Goal: Book appointment/travel/reservation

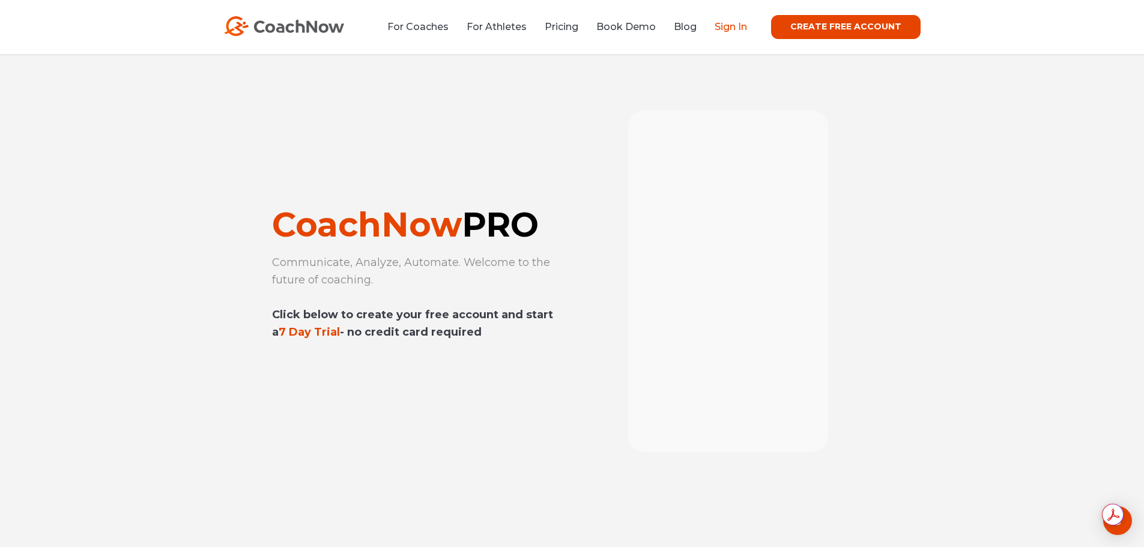
click at [732, 27] on link "Sign In" at bounding box center [731, 26] width 32 height 11
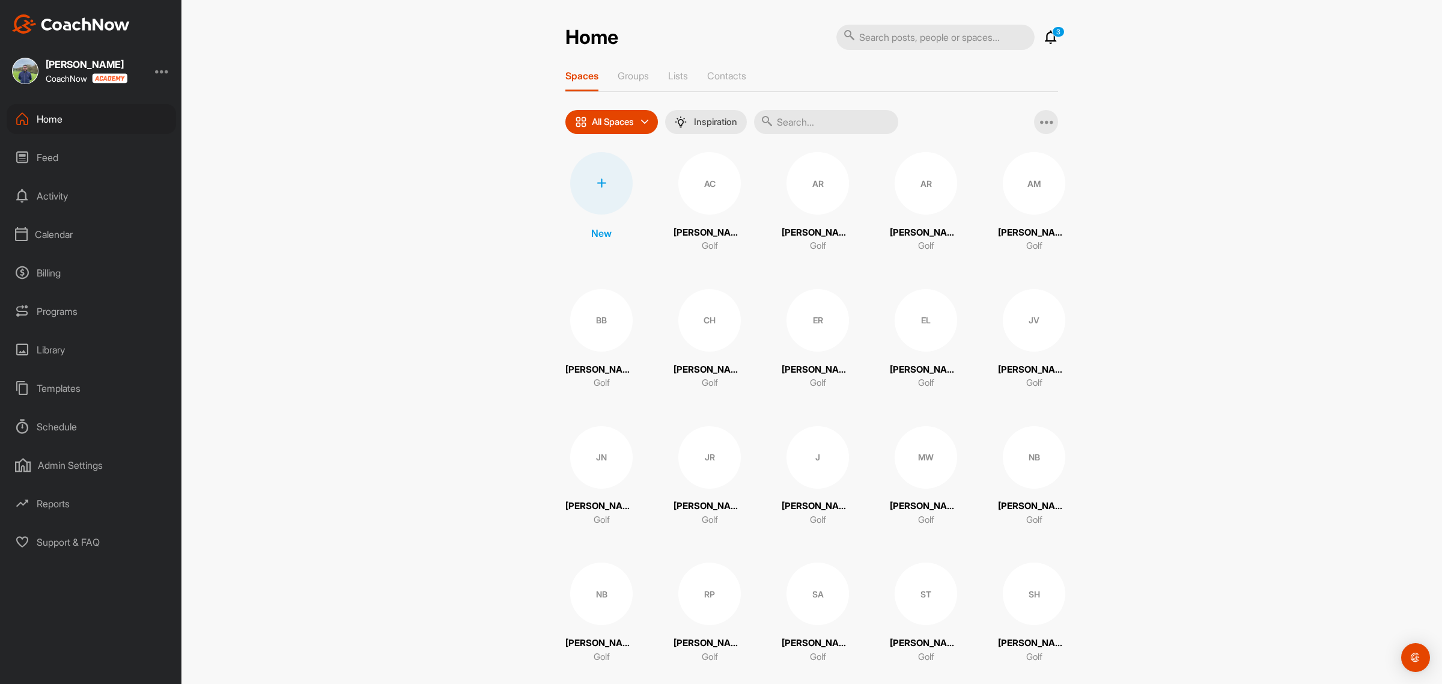
click at [67, 232] on div "Calendar" at bounding box center [91, 234] width 169 height 30
click at [79, 296] on div "Facility Calendar" at bounding box center [105, 295] width 142 height 25
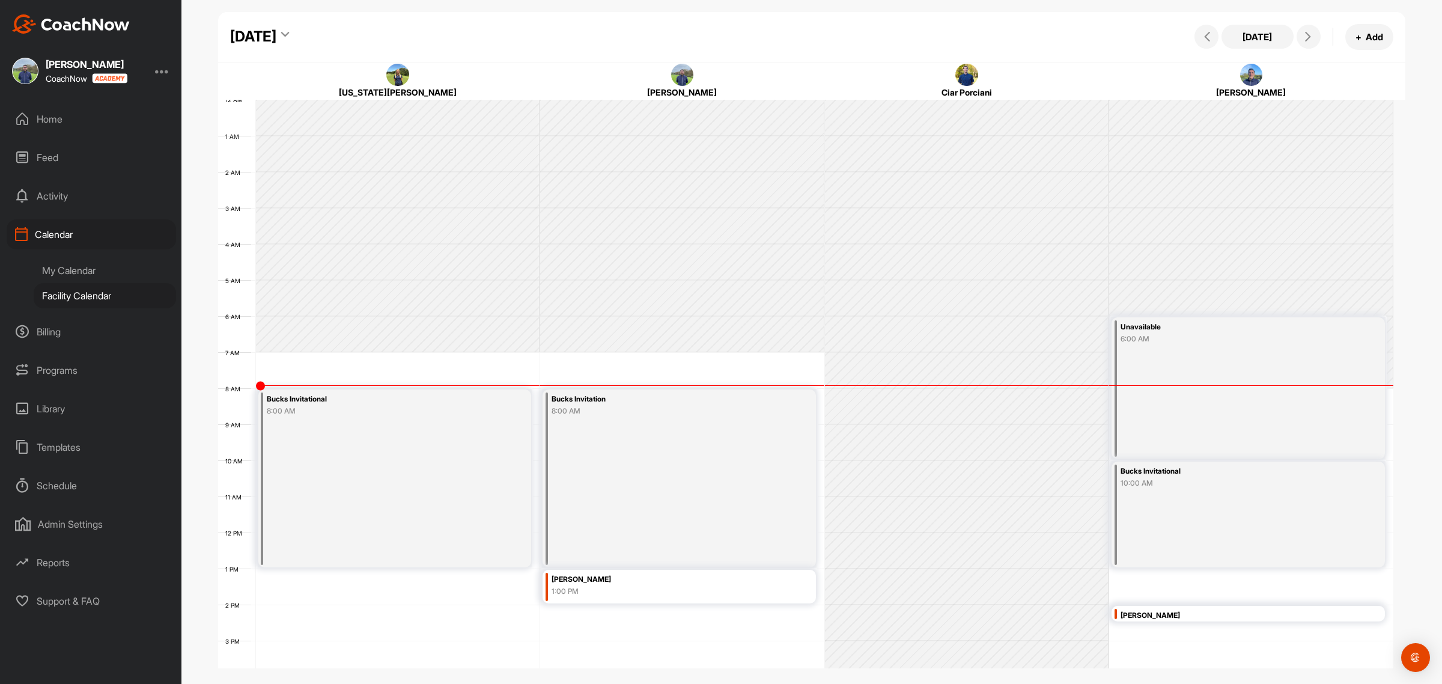
scroll to position [208, 0]
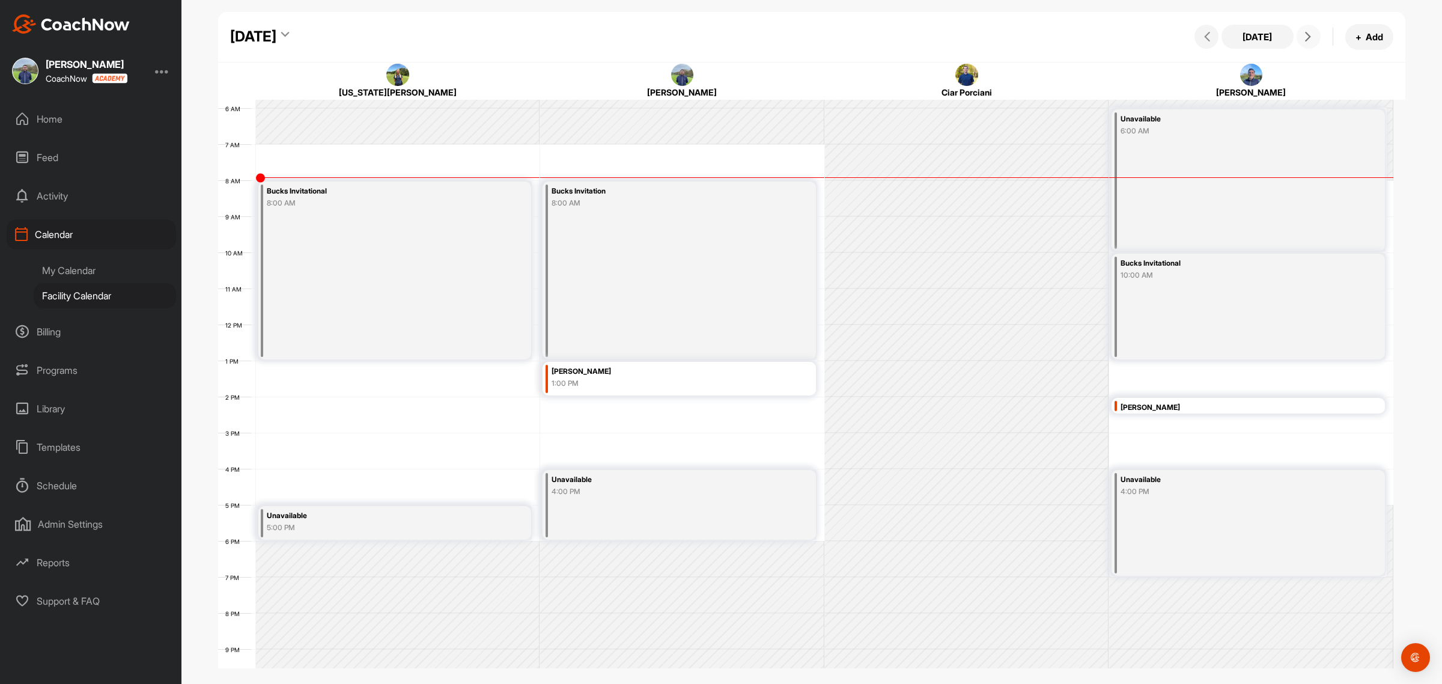
click at [1313, 41] on span at bounding box center [1308, 37] width 14 height 10
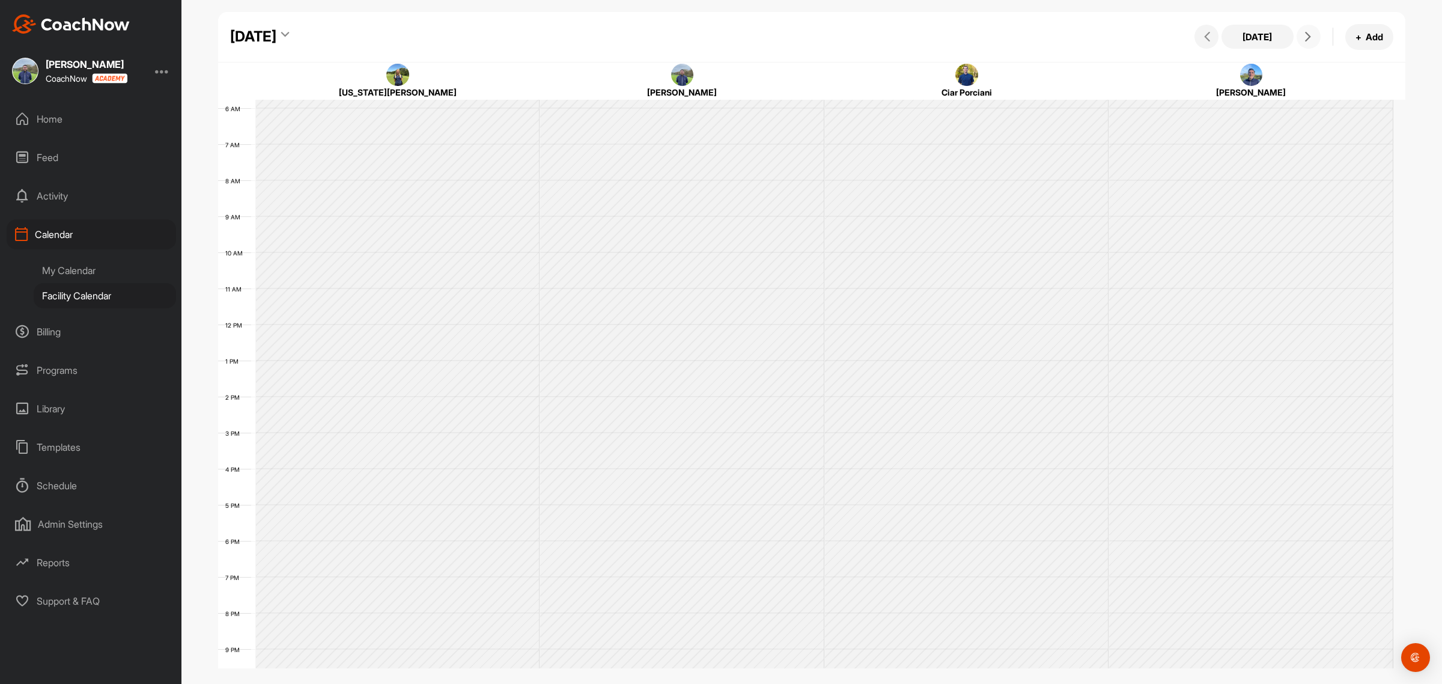
click at [1313, 41] on span at bounding box center [1308, 37] width 14 height 10
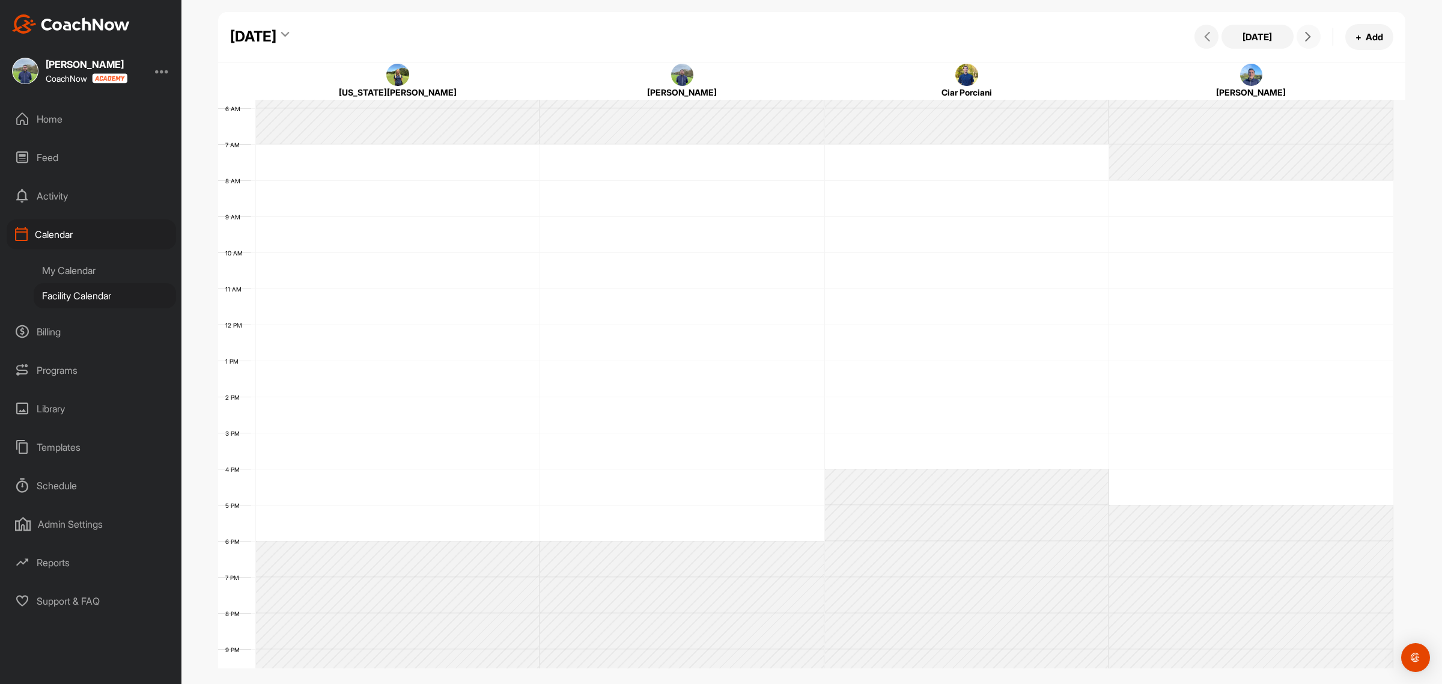
click at [1313, 41] on span at bounding box center [1308, 37] width 14 height 10
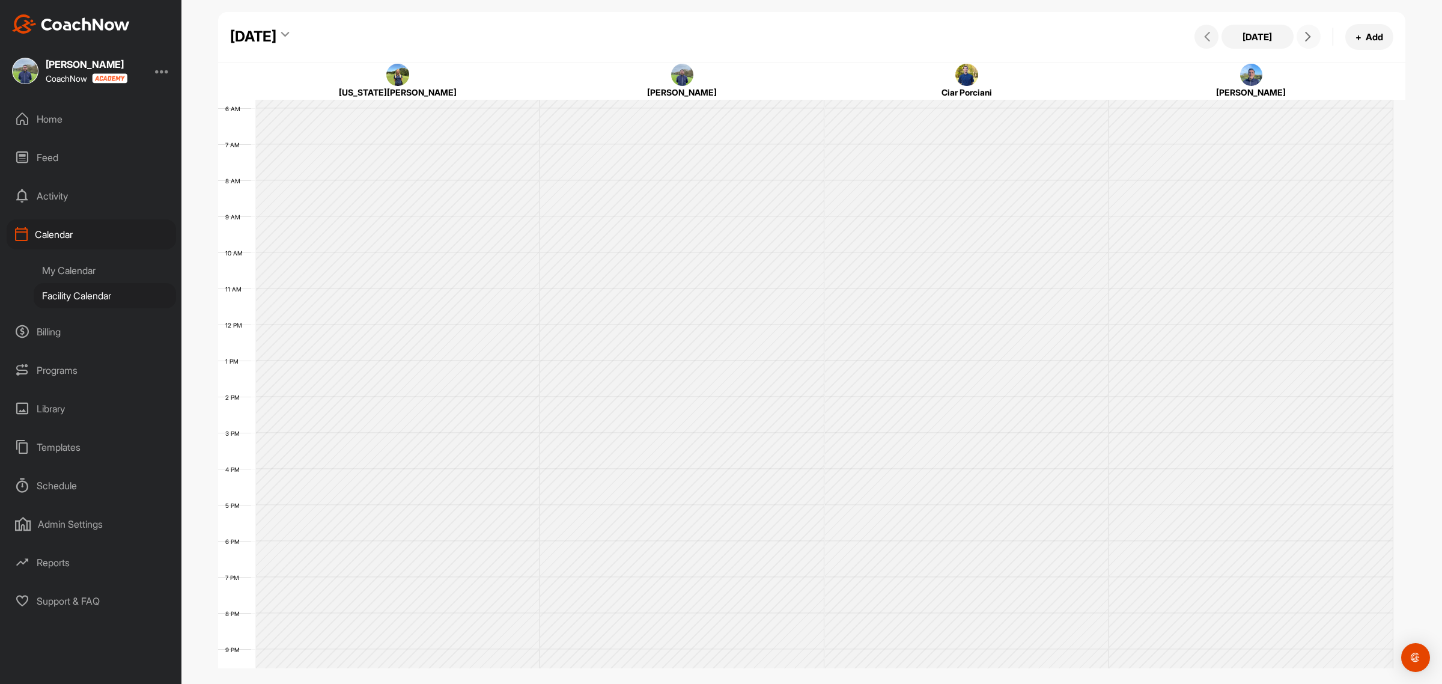
click at [1313, 41] on span at bounding box center [1308, 37] width 14 height 10
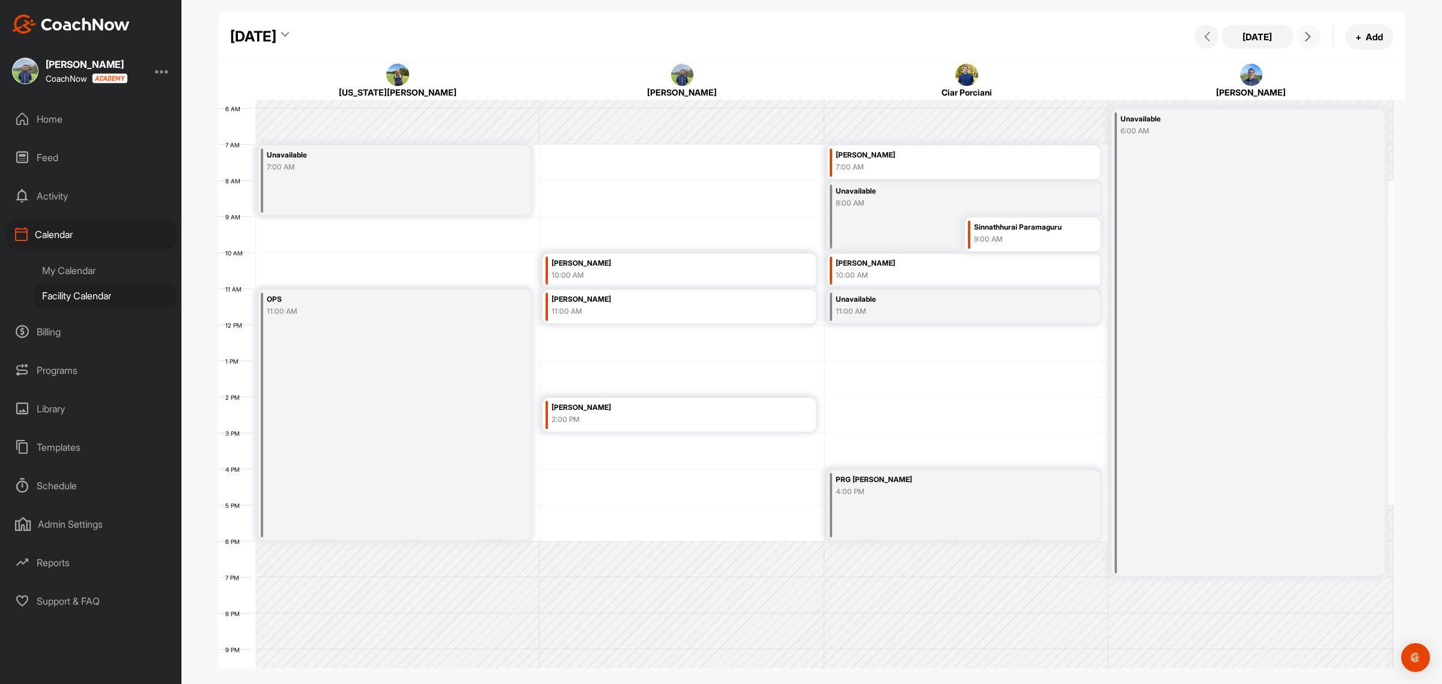
click at [1313, 41] on span at bounding box center [1308, 37] width 14 height 10
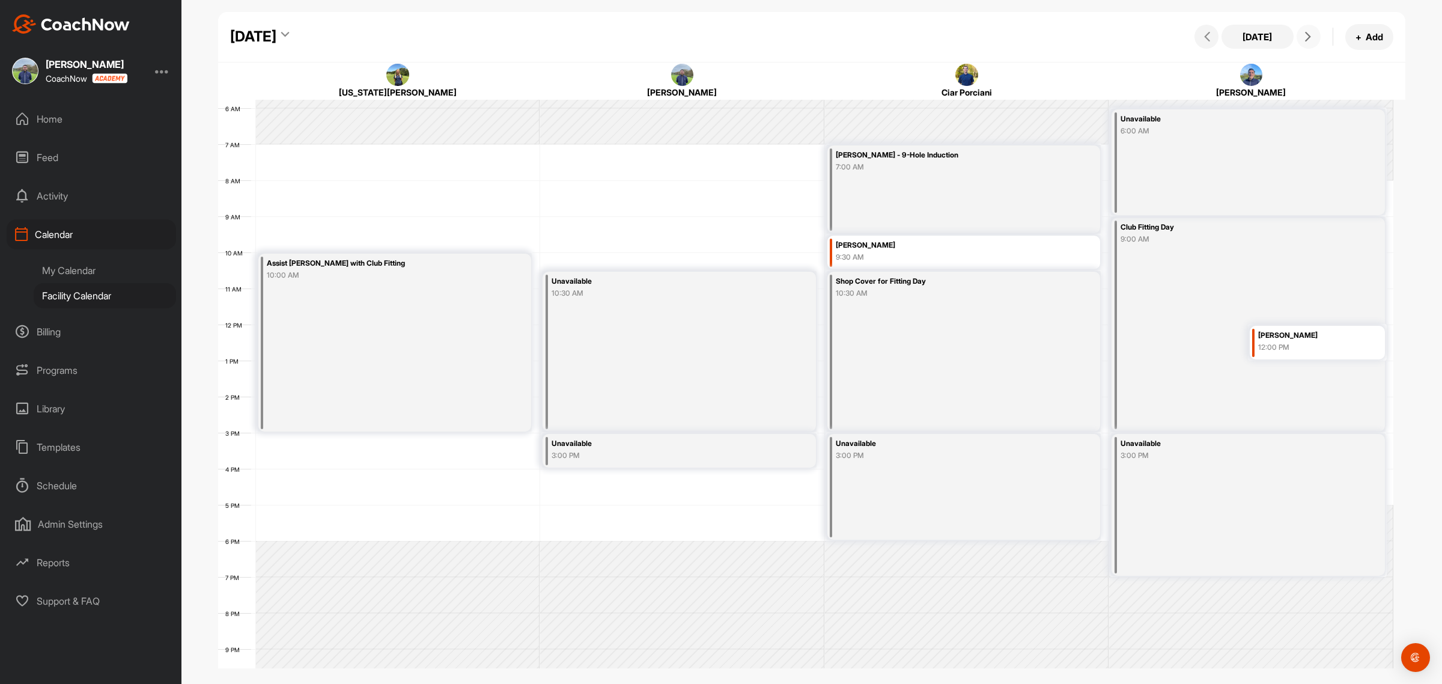
click at [1313, 41] on span at bounding box center [1308, 37] width 14 height 10
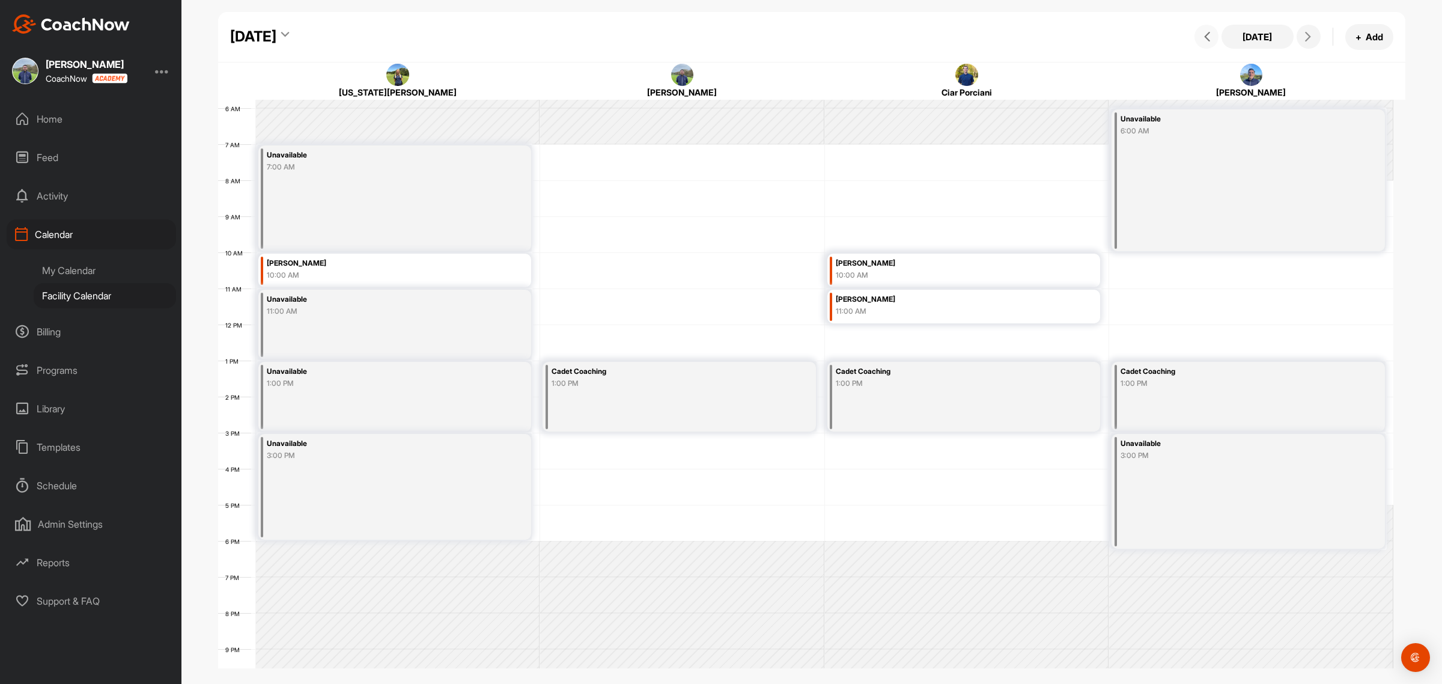
click at [1206, 39] on icon at bounding box center [1207, 37] width 10 height 10
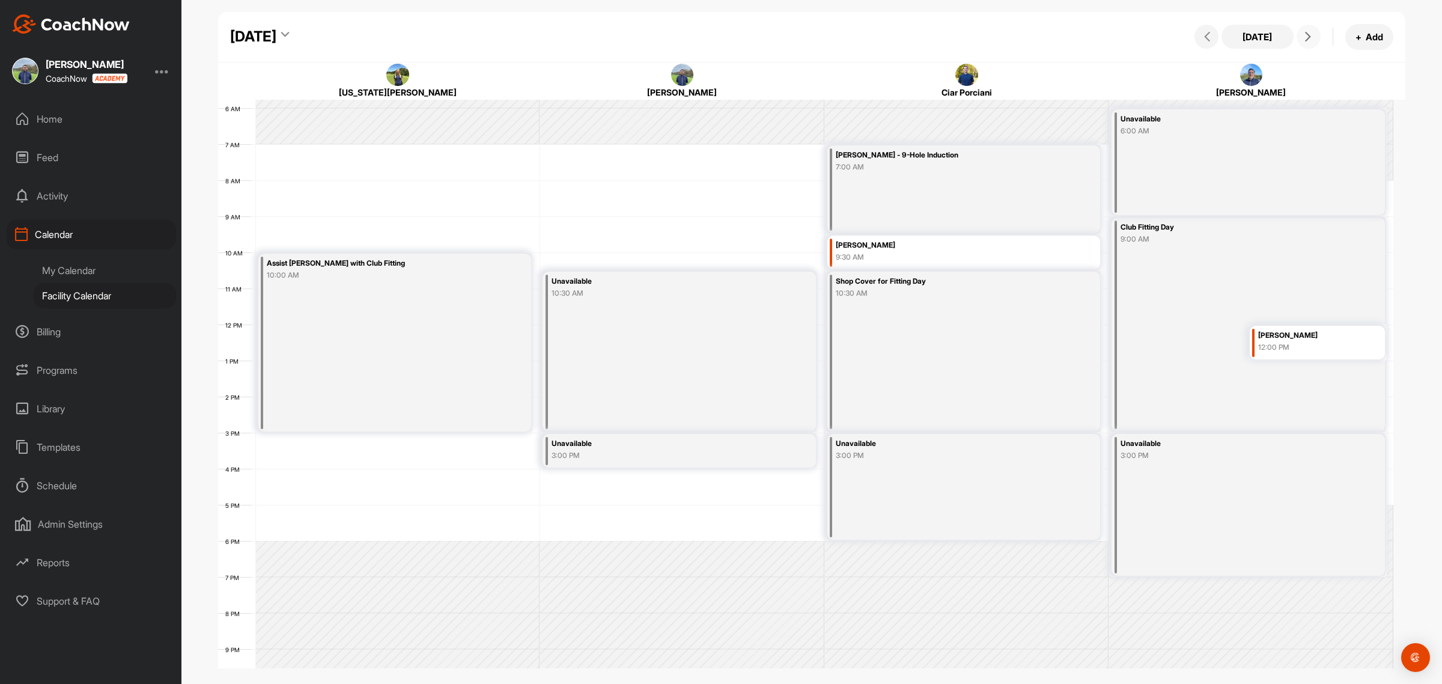
click at [1301, 40] on span at bounding box center [1308, 37] width 14 height 10
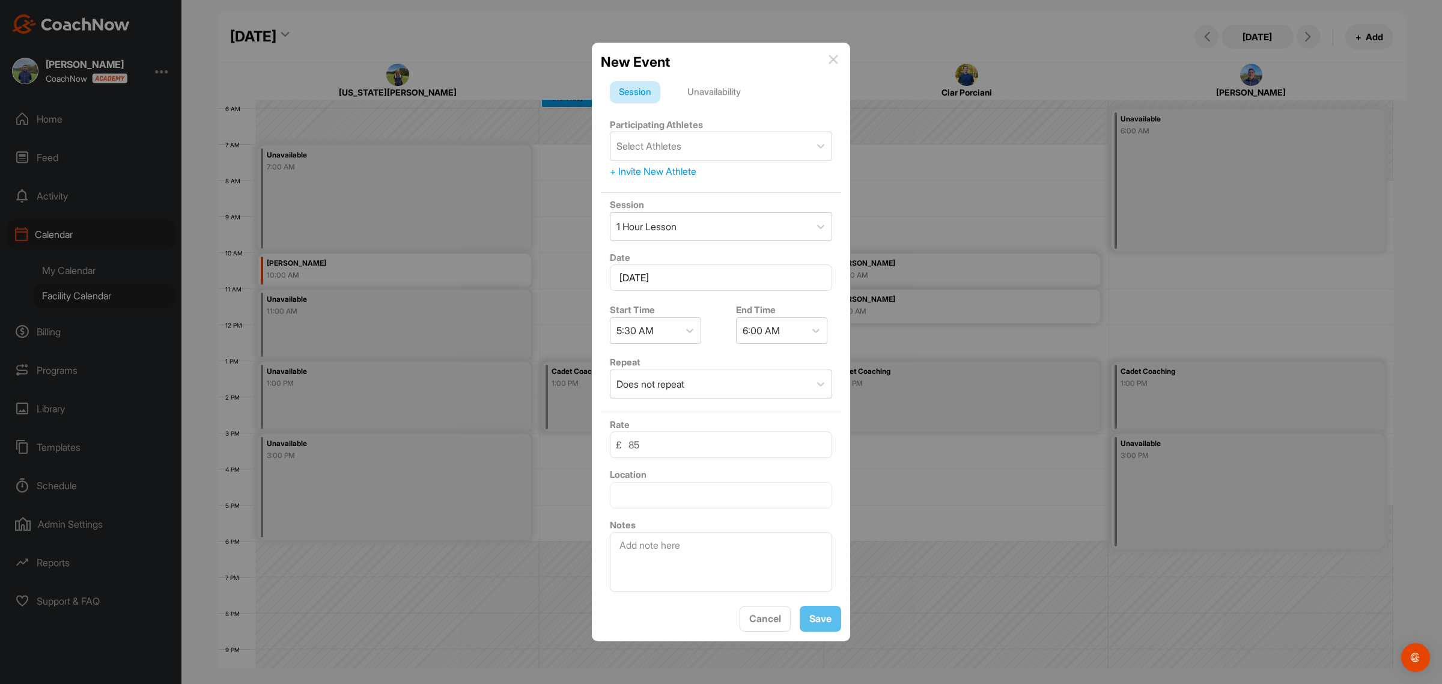
drag, startPoint x: 836, startPoint y: 55, endPoint x: 839, endPoint y: 98, distance: 43.4
click at [836, 55] on img at bounding box center [833, 60] width 10 height 10
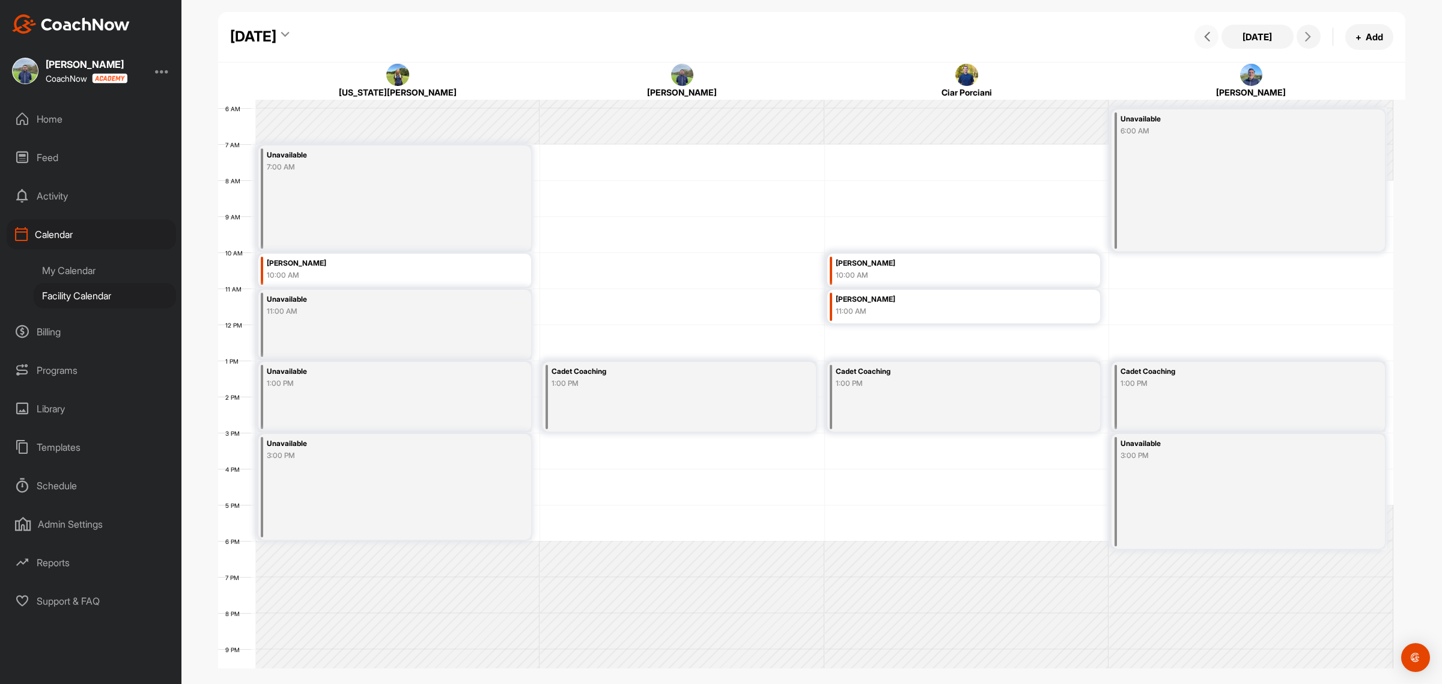
click at [1214, 34] on button at bounding box center [1206, 37] width 24 height 24
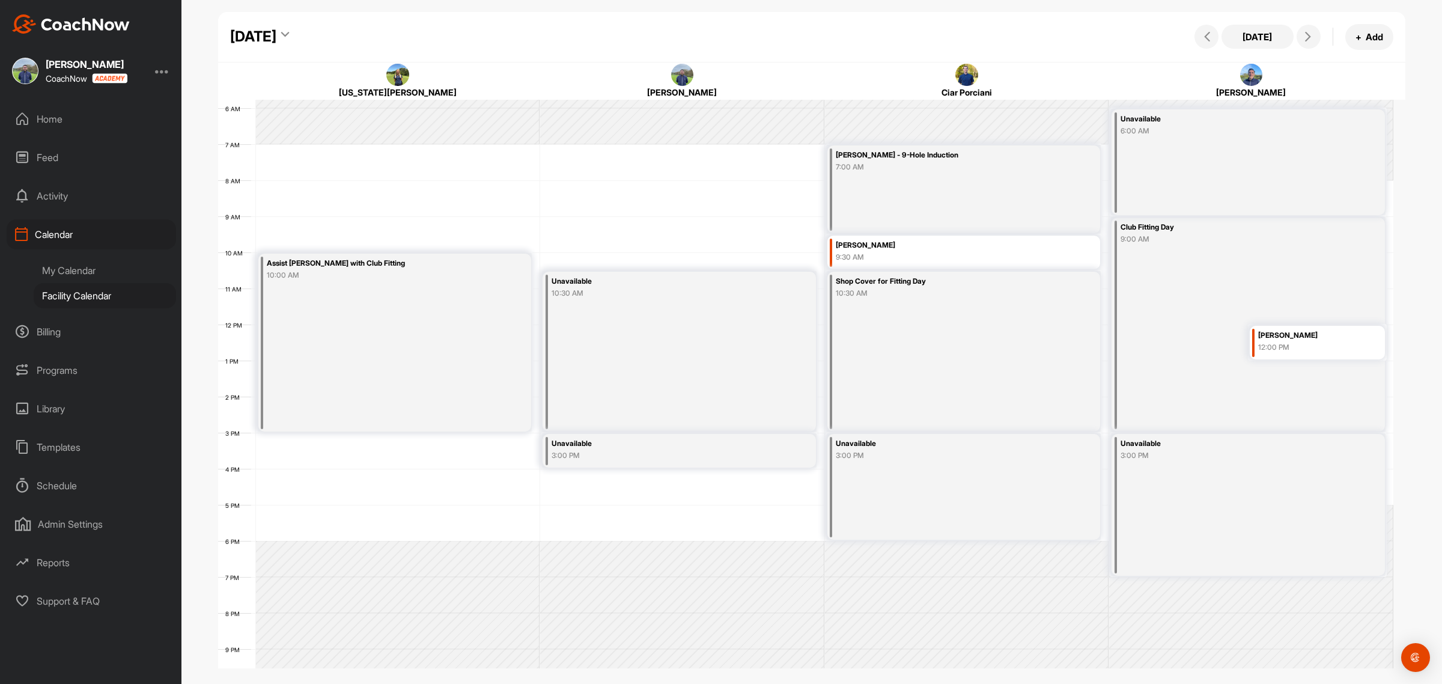
click at [289, 35] on icon at bounding box center [285, 37] width 8 height 12
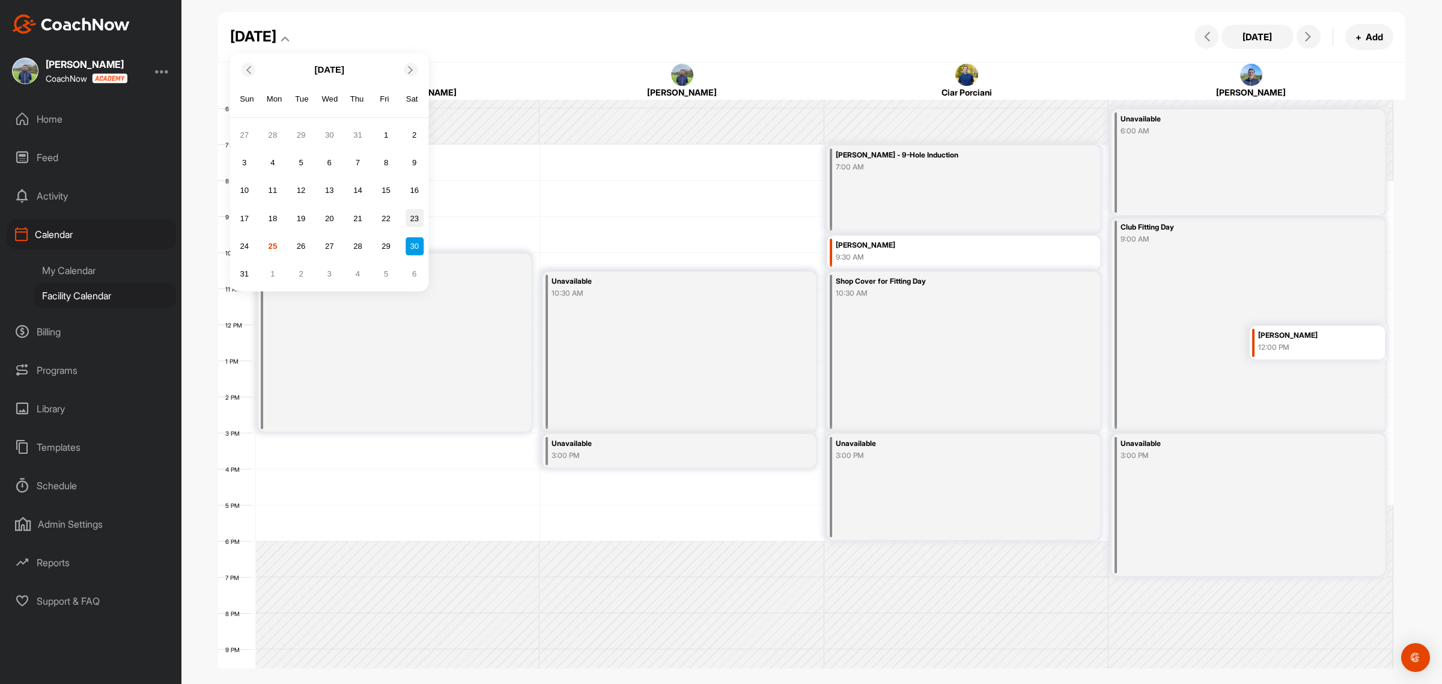
click at [412, 223] on div "23" at bounding box center [415, 218] width 18 height 18
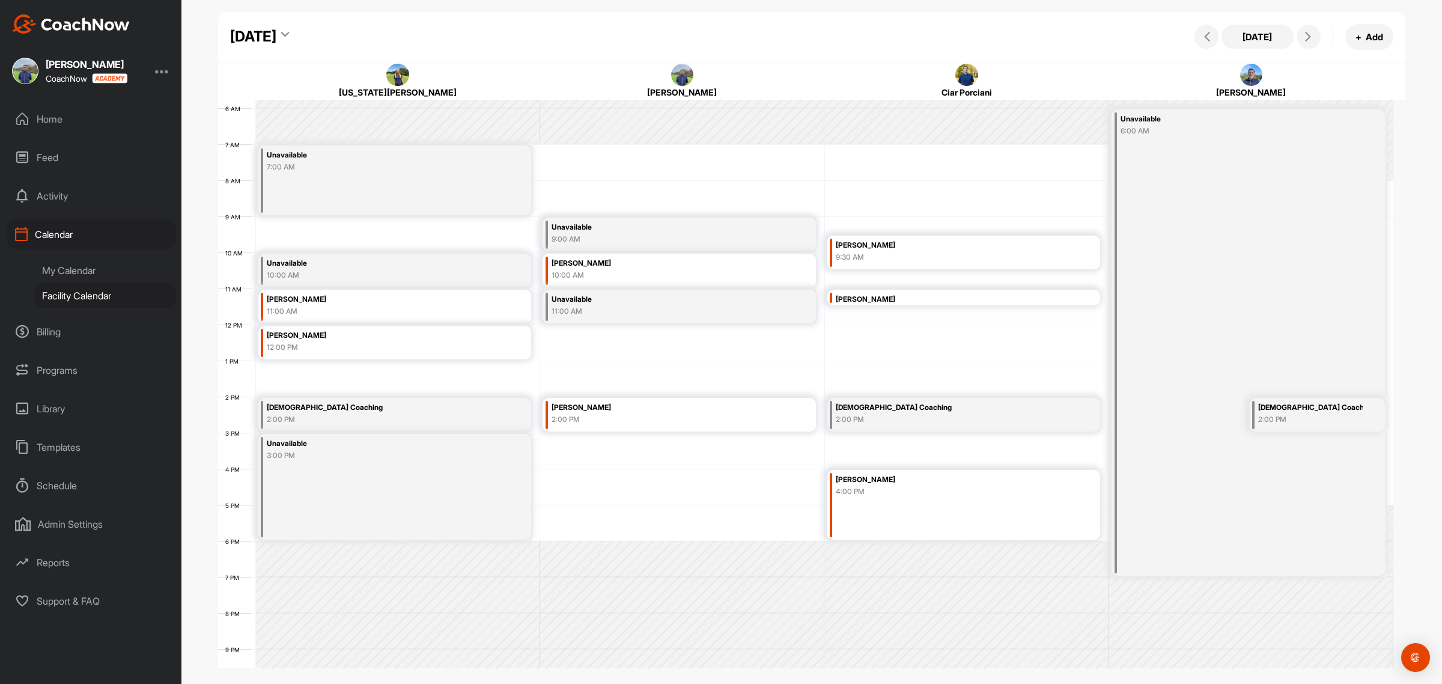
click at [289, 35] on icon at bounding box center [285, 37] width 8 height 12
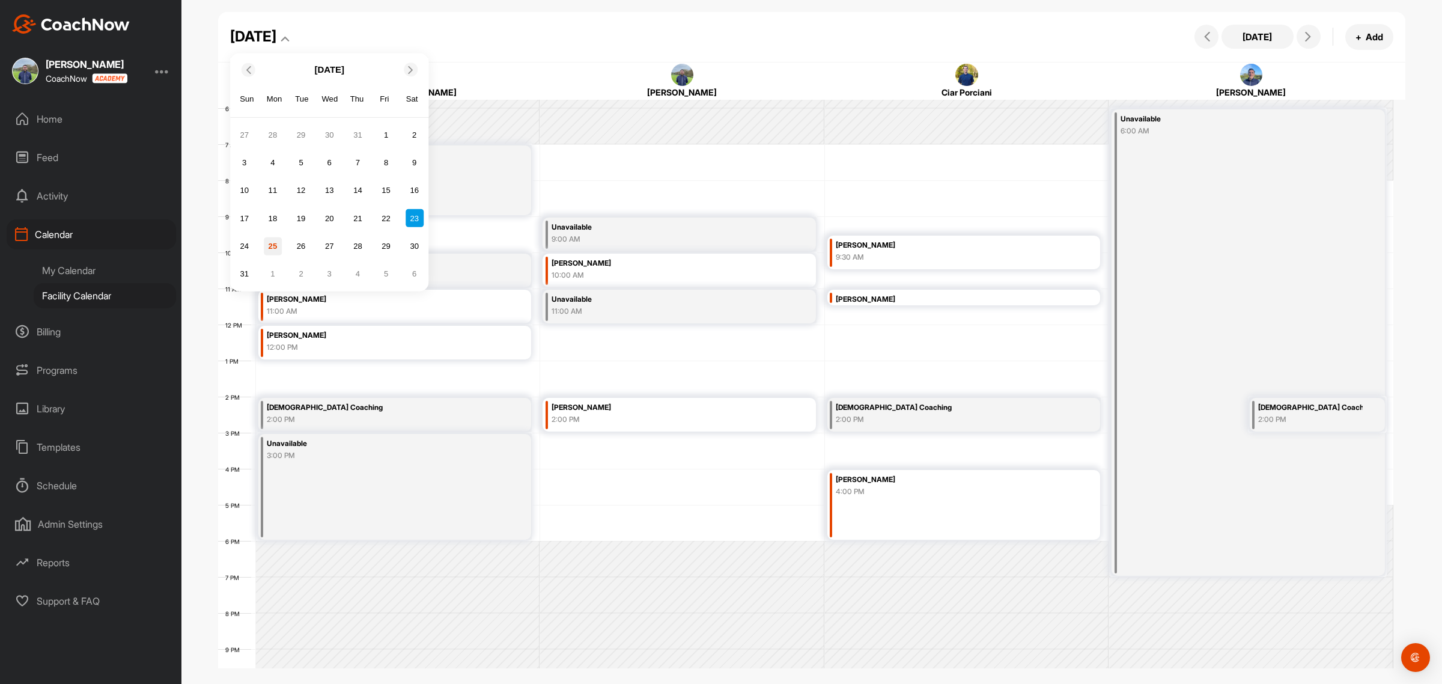
click at [265, 246] on div "25" at bounding box center [273, 246] width 18 height 18
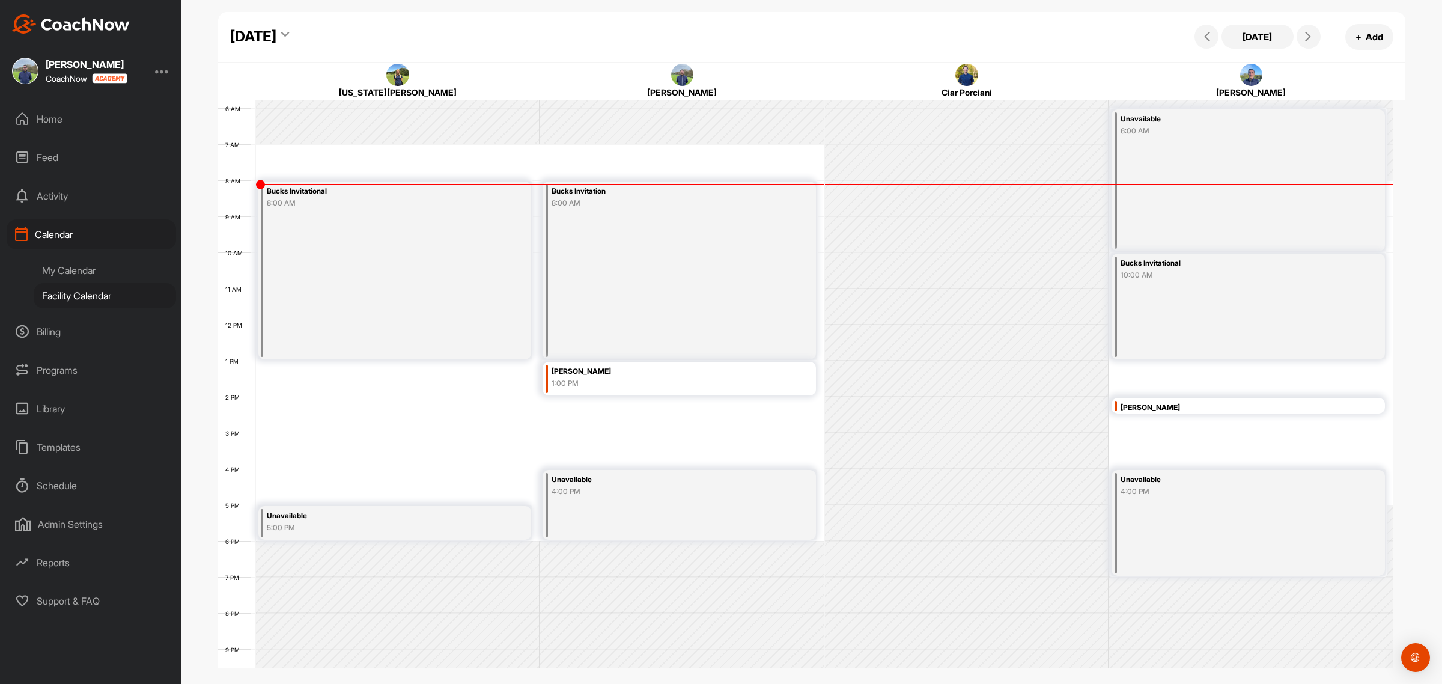
click at [289, 38] on icon at bounding box center [285, 37] width 8 height 12
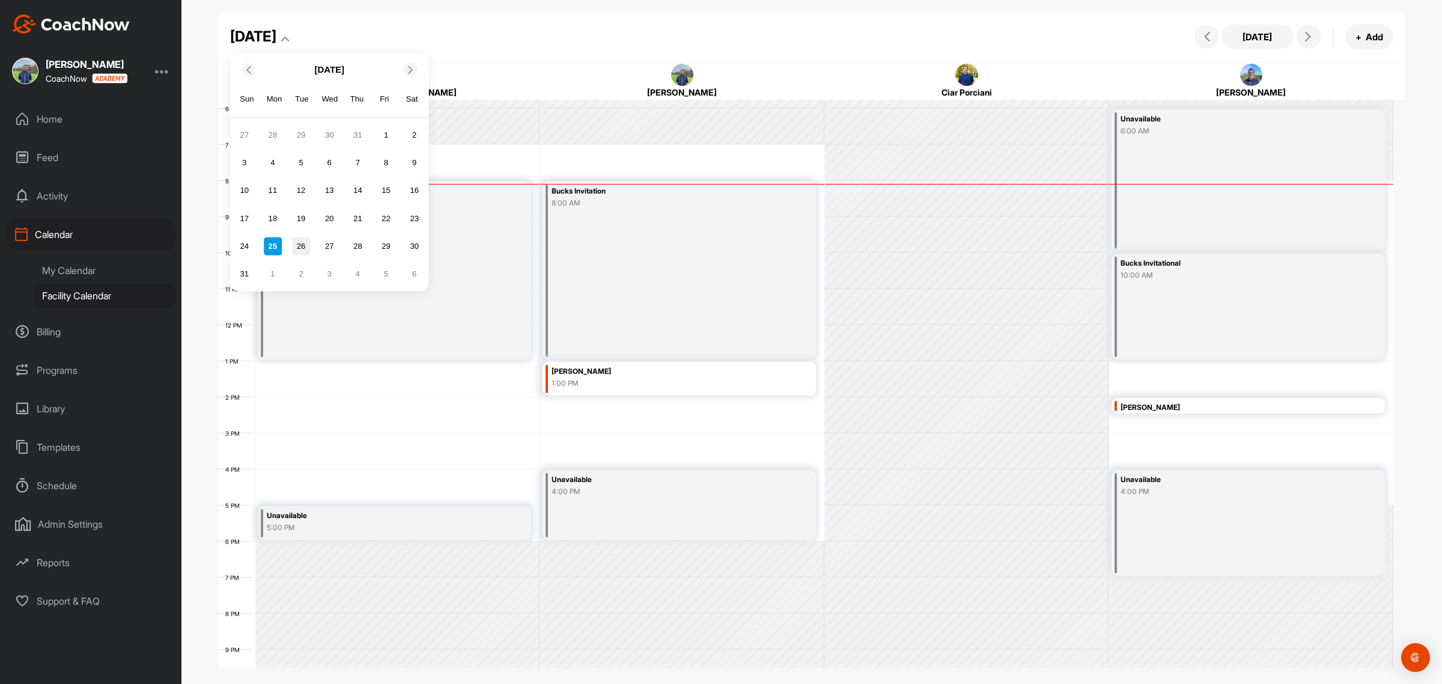
click at [305, 248] on div "26" at bounding box center [301, 246] width 18 height 18
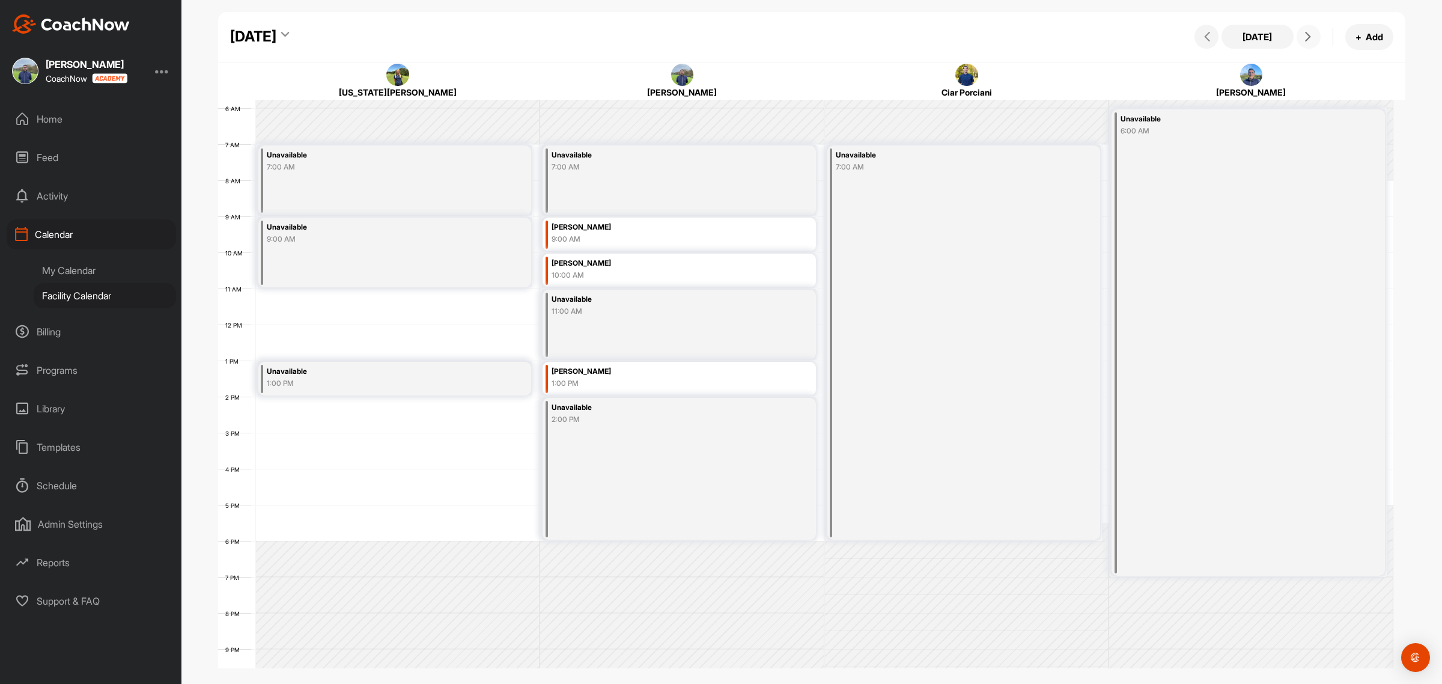
click at [1304, 34] on icon at bounding box center [1308, 37] width 10 height 10
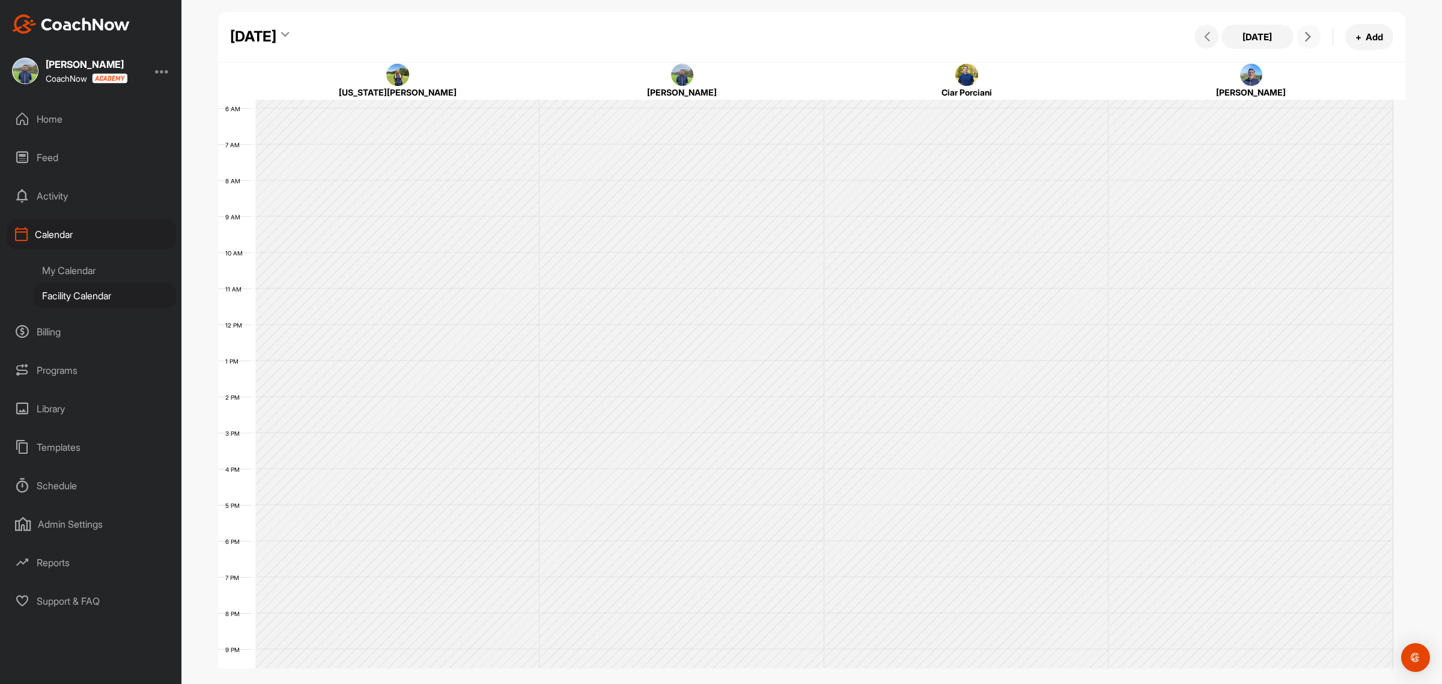
click at [1304, 34] on icon at bounding box center [1308, 37] width 10 height 10
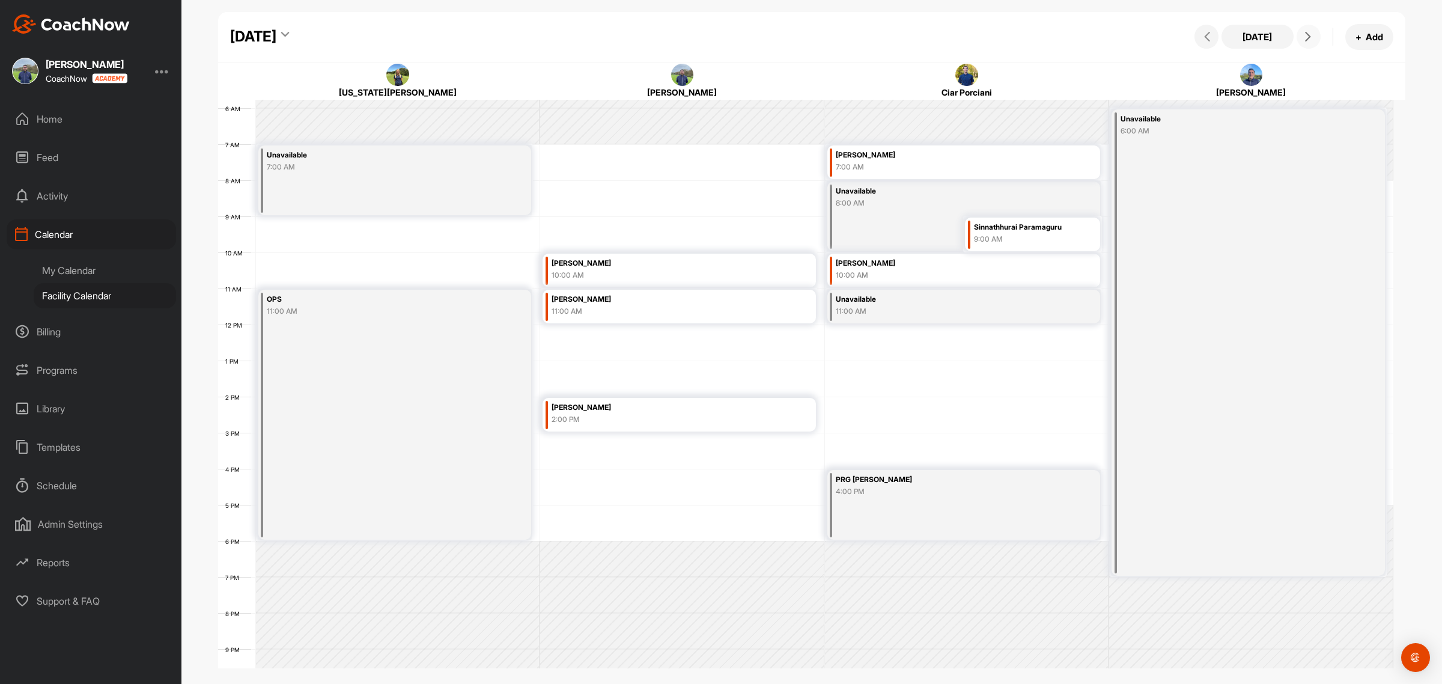
click at [1304, 34] on icon at bounding box center [1308, 37] width 10 height 10
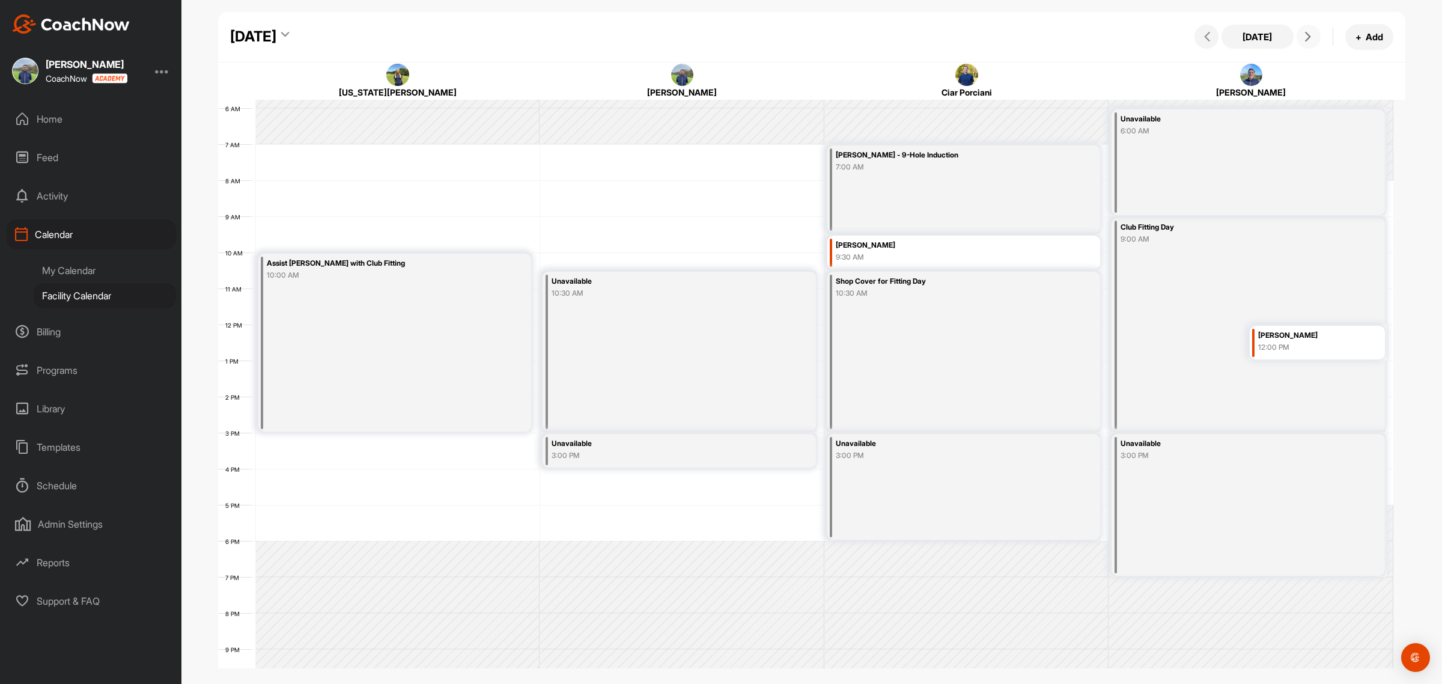
click at [580, 233] on div "12 AM 1 AM 2 AM 3 AM 4 AM 5 AM 6 AM 7 AM 8 AM 9 AM 10 AM 11 AM 12 PM 1 PM 2 PM …" at bounding box center [805, 324] width 1175 height 865
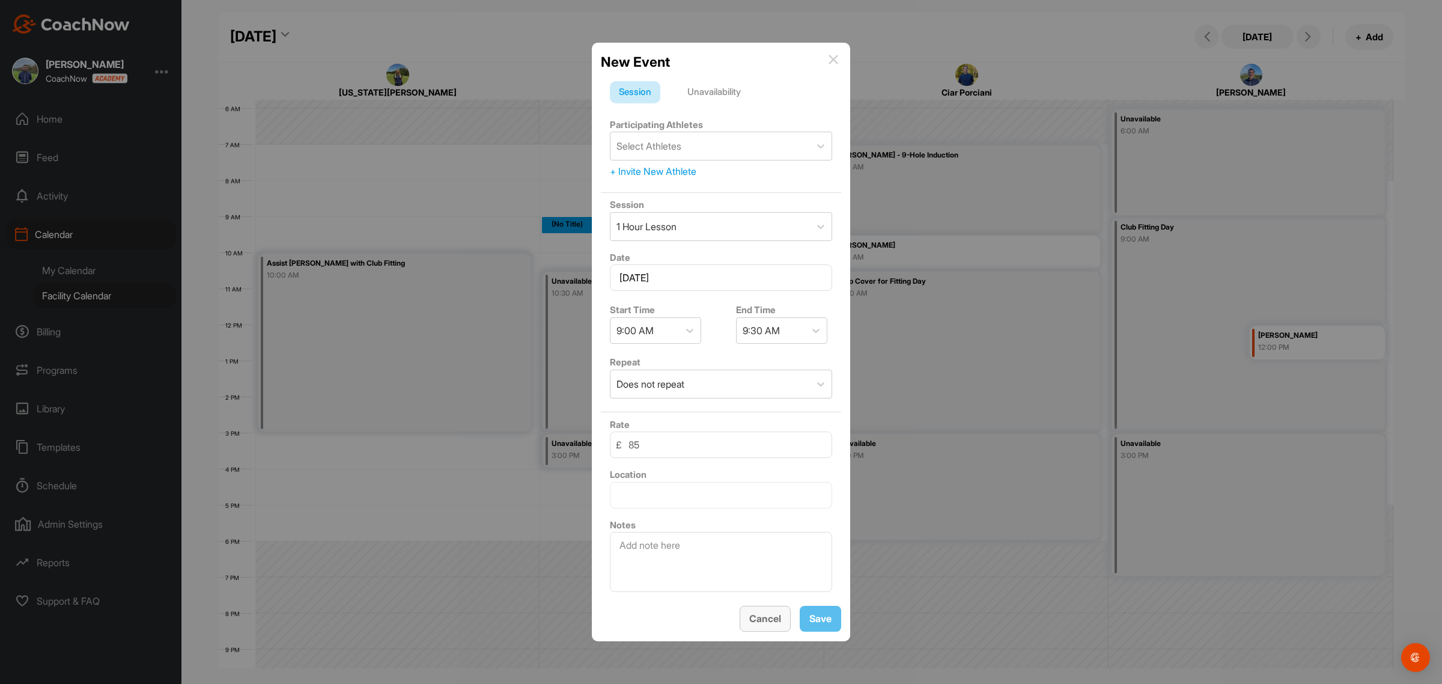
click at [772, 622] on button "Cancel" at bounding box center [765, 619] width 51 height 26
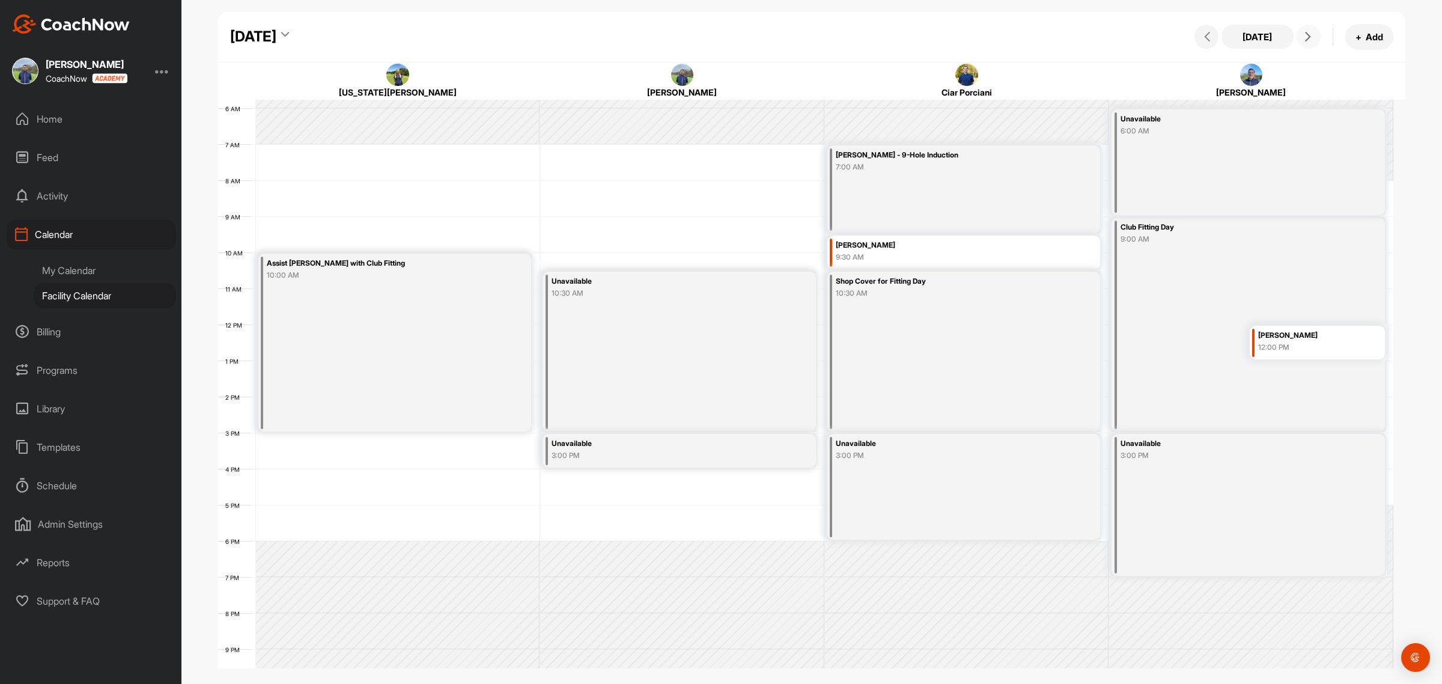
click at [1313, 38] on span at bounding box center [1308, 37] width 14 height 10
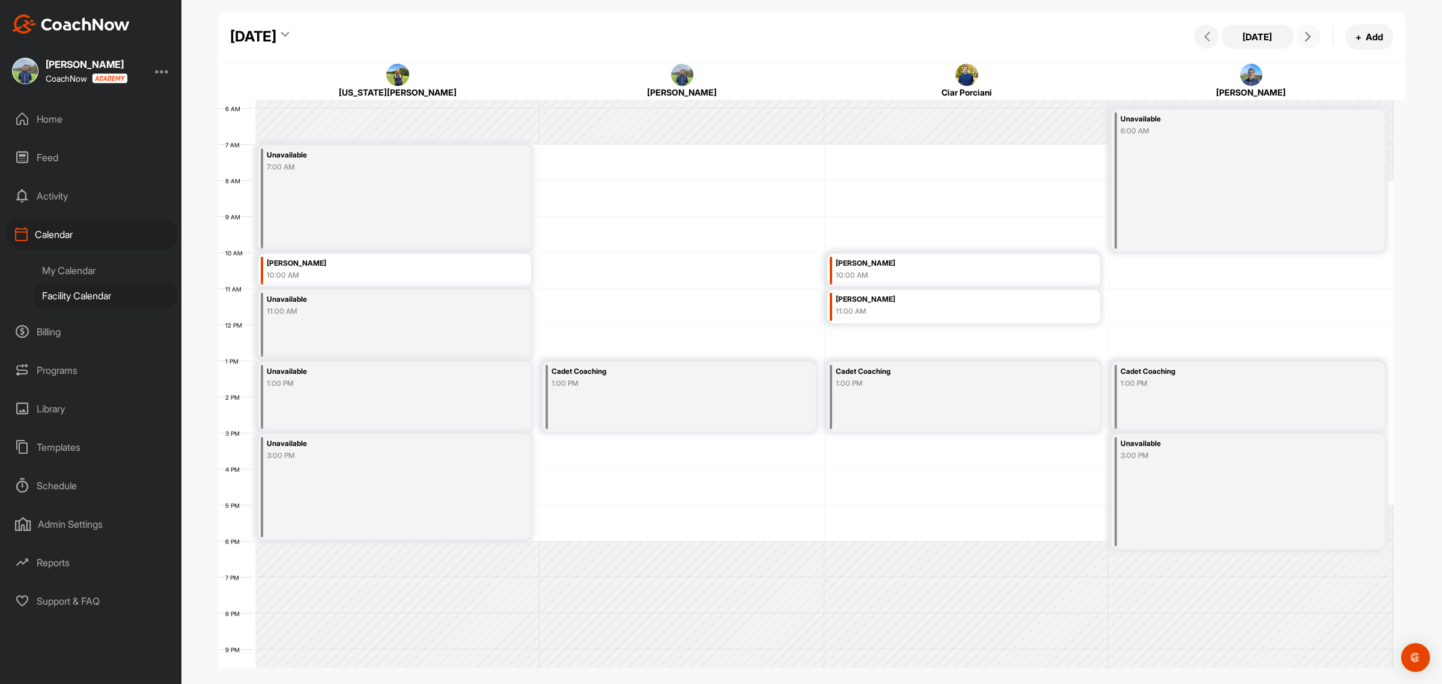
click at [1313, 38] on span at bounding box center [1308, 37] width 14 height 10
